Goal: Task Accomplishment & Management: Use online tool/utility

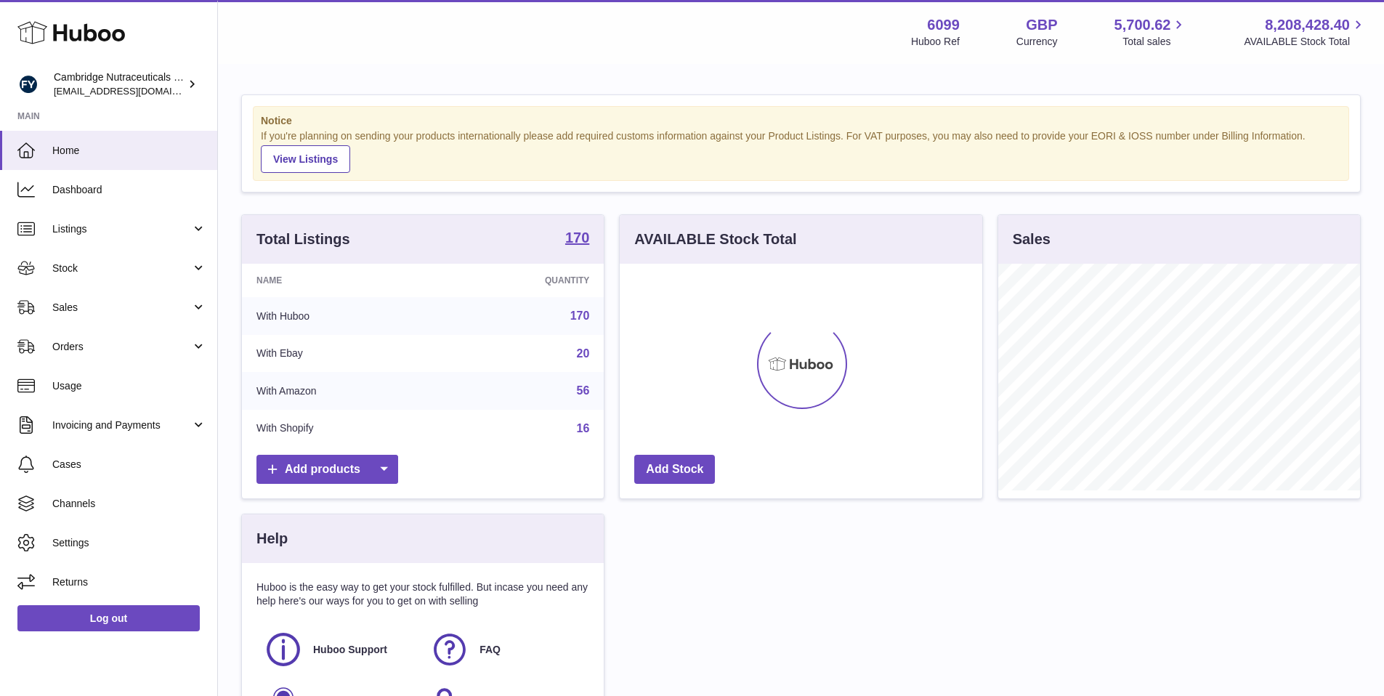
scroll to position [227, 362]
click at [146, 337] on link "Orders" at bounding box center [108, 346] width 217 height 39
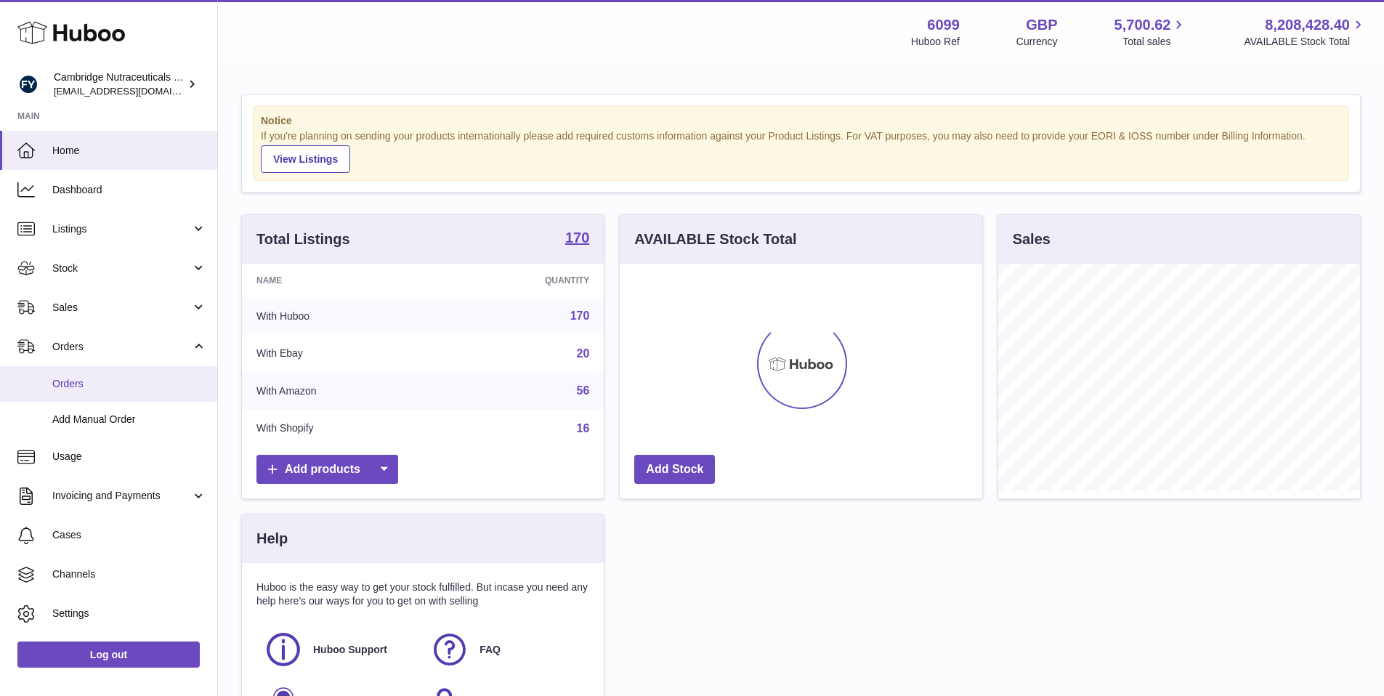
click at [125, 393] on link "Orders" at bounding box center [108, 384] width 217 height 36
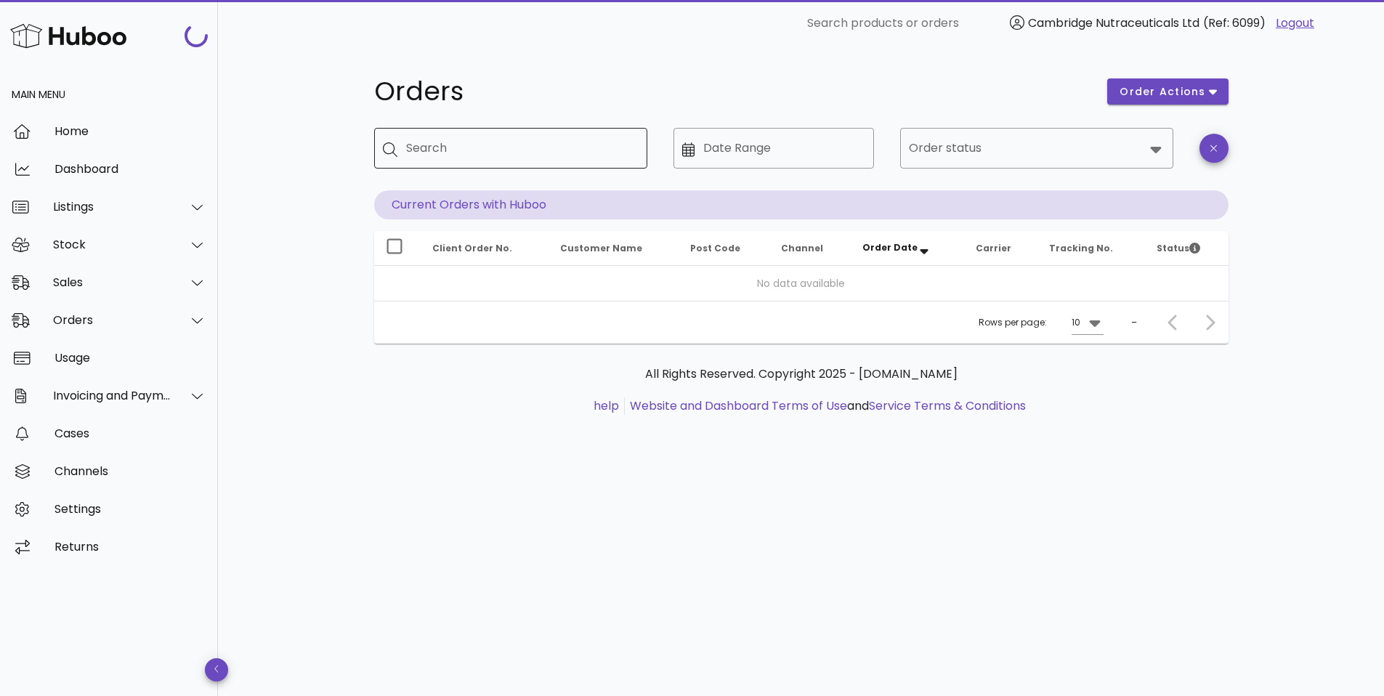
click at [534, 156] on input "Search" at bounding box center [521, 148] width 230 height 23
click at [106, 283] on div "Sales" at bounding box center [112, 282] width 118 height 14
click at [115, 235] on div "Stock" at bounding box center [109, 245] width 218 height 38
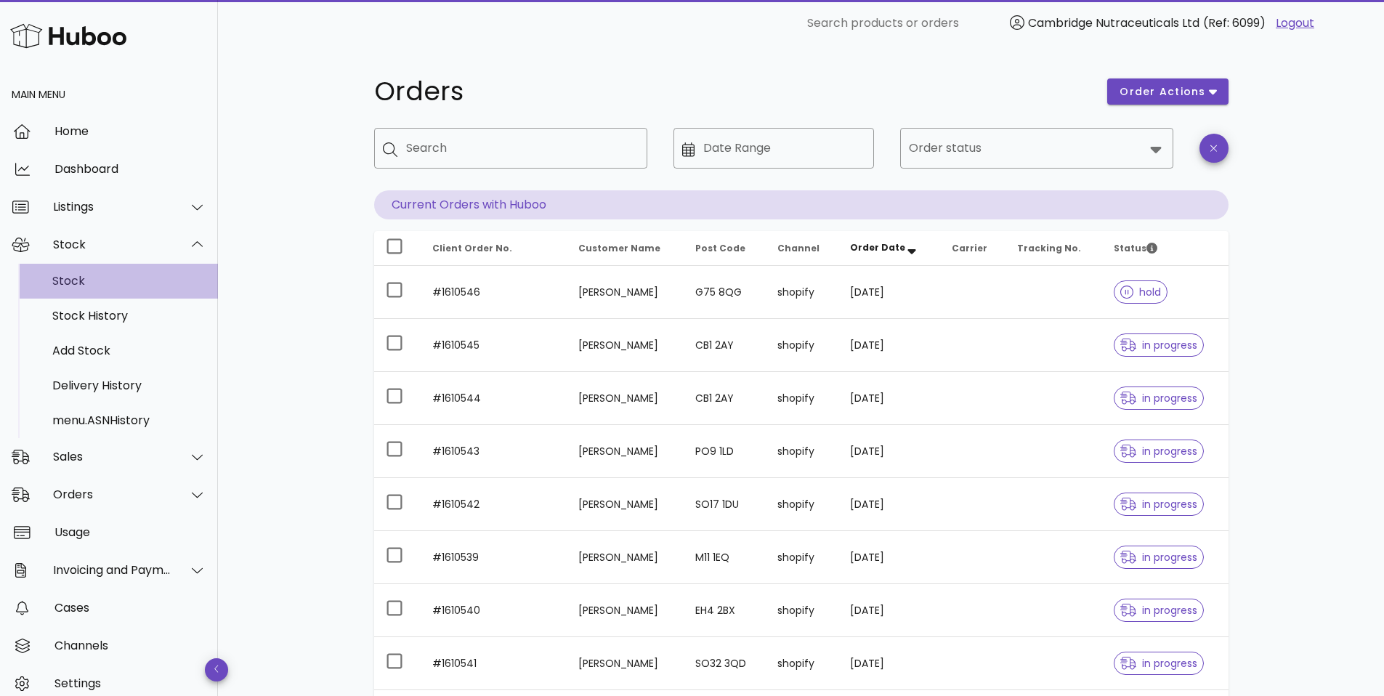
click at [110, 280] on div "Stock" at bounding box center [129, 281] width 154 height 14
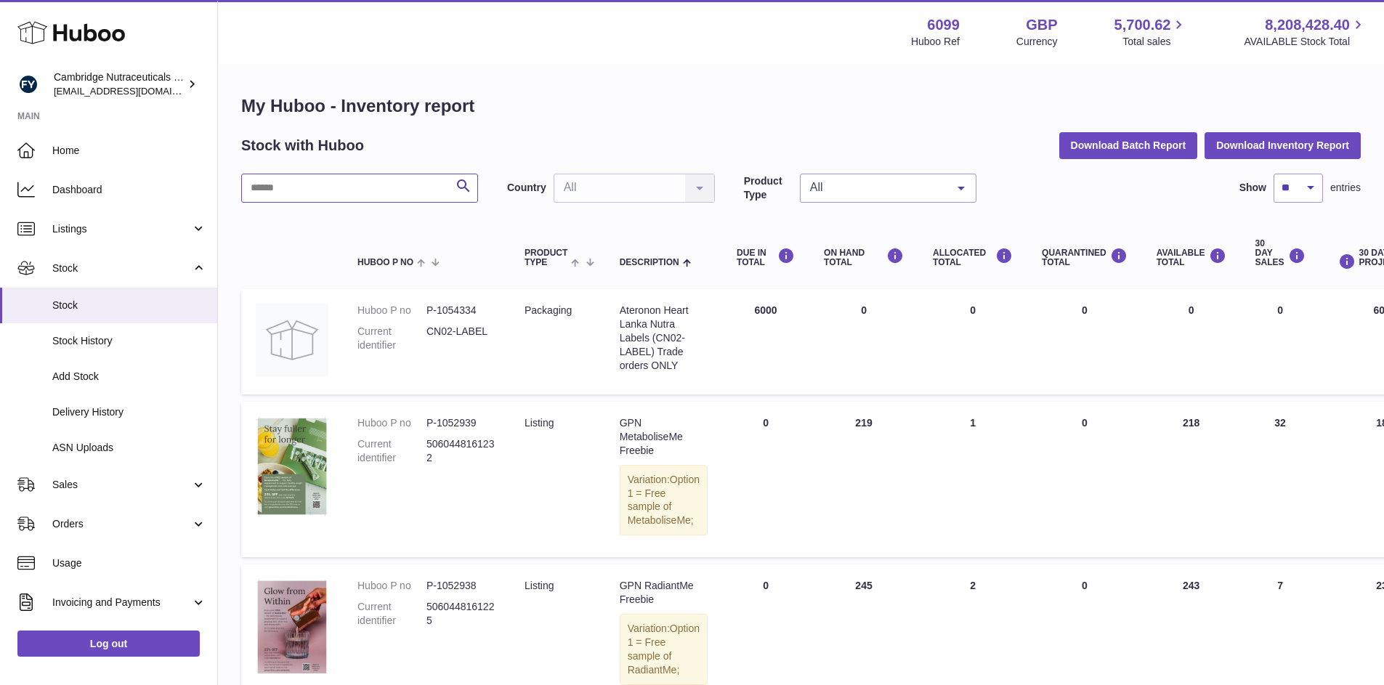
click at [385, 188] on input "text" at bounding box center [359, 188] width 237 height 29
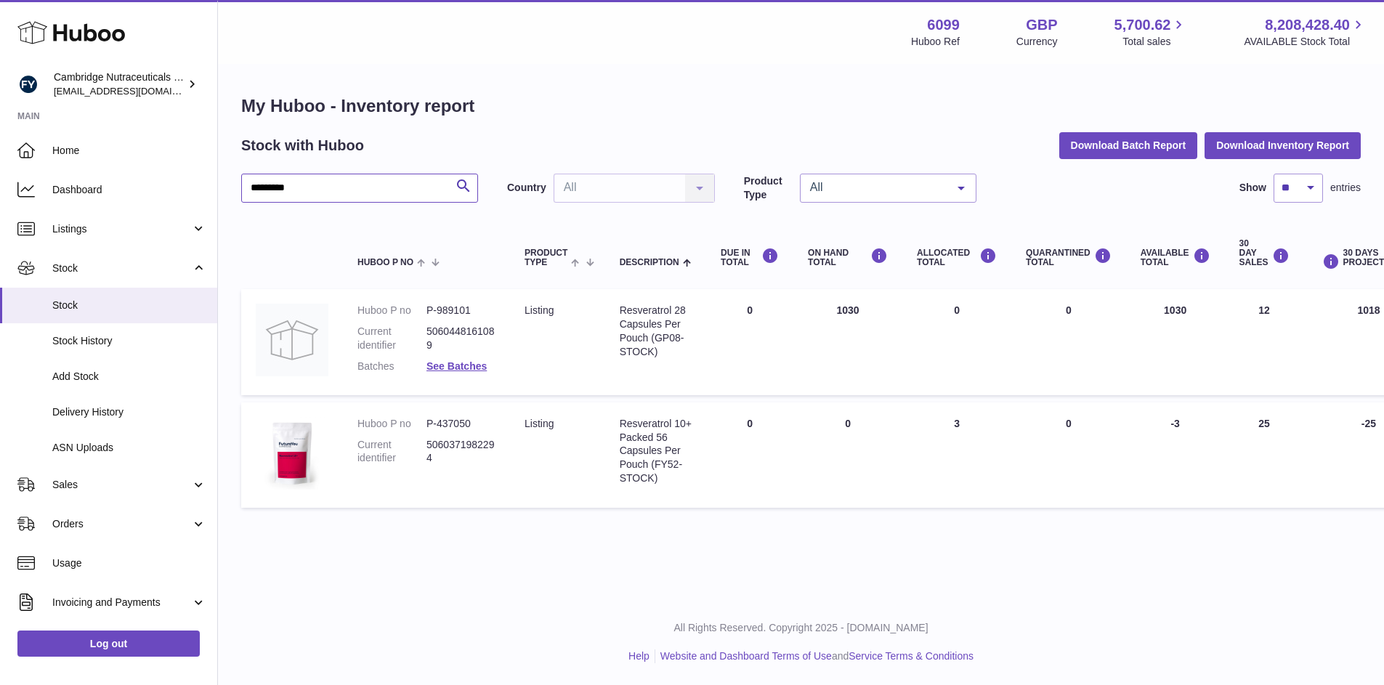
type input "*********"
